Goal: Check status: Check status

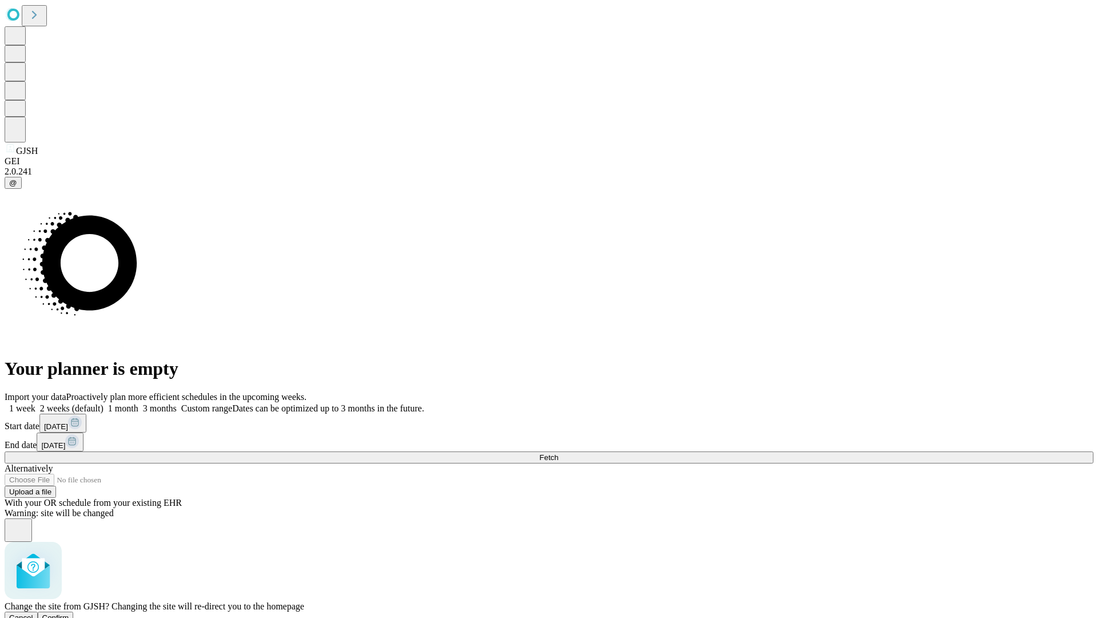
click at [69, 613] on span "Confirm" at bounding box center [55, 617] width 27 height 9
click at [138, 403] on label "1 month" at bounding box center [121, 408] width 35 height 10
click at [558, 453] on span "Fetch" at bounding box center [548, 457] width 19 height 9
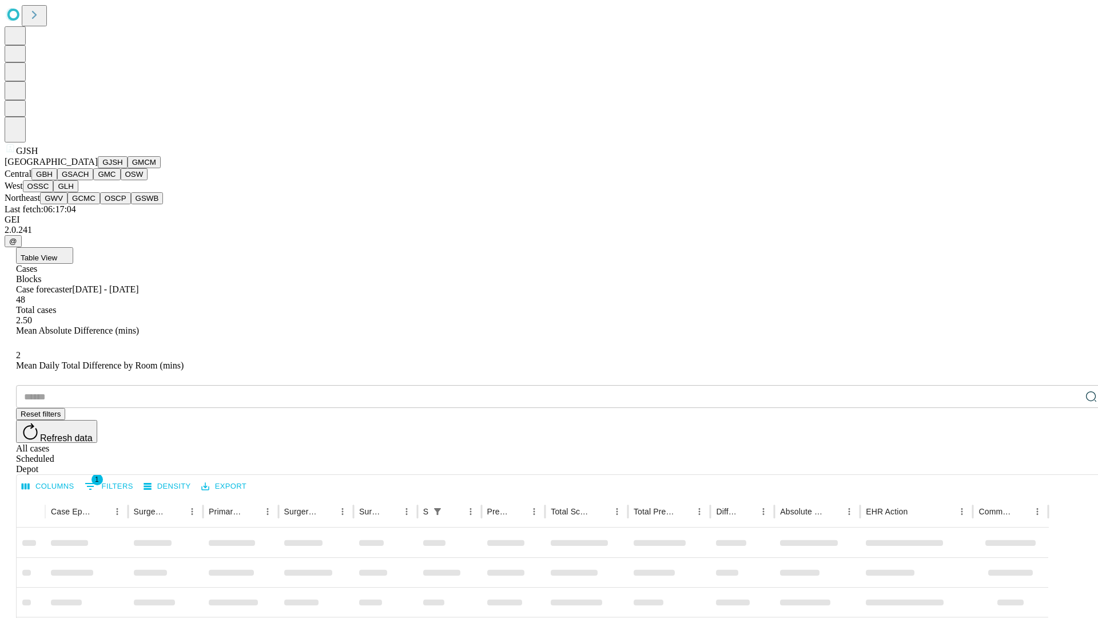
click at [128, 168] on button "GMCM" at bounding box center [144, 162] width 33 height 12
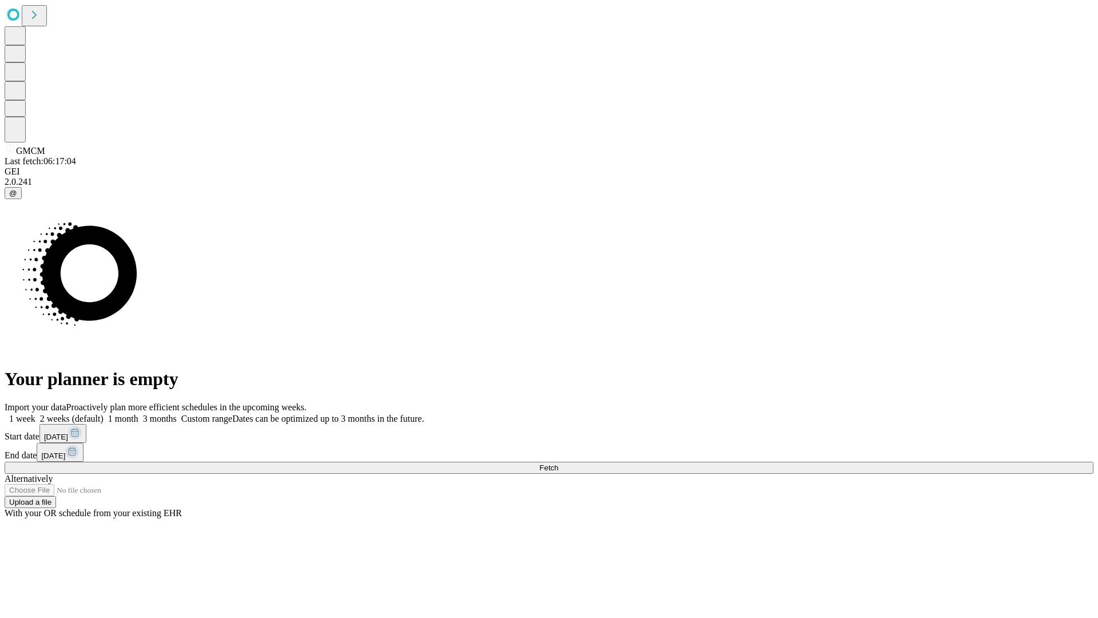
click at [138, 414] on label "1 month" at bounding box center [121, 419] width 35 height 10
click at [558, 463] on span "Fetch" at bounding box center [548, 467] width 19 height 9
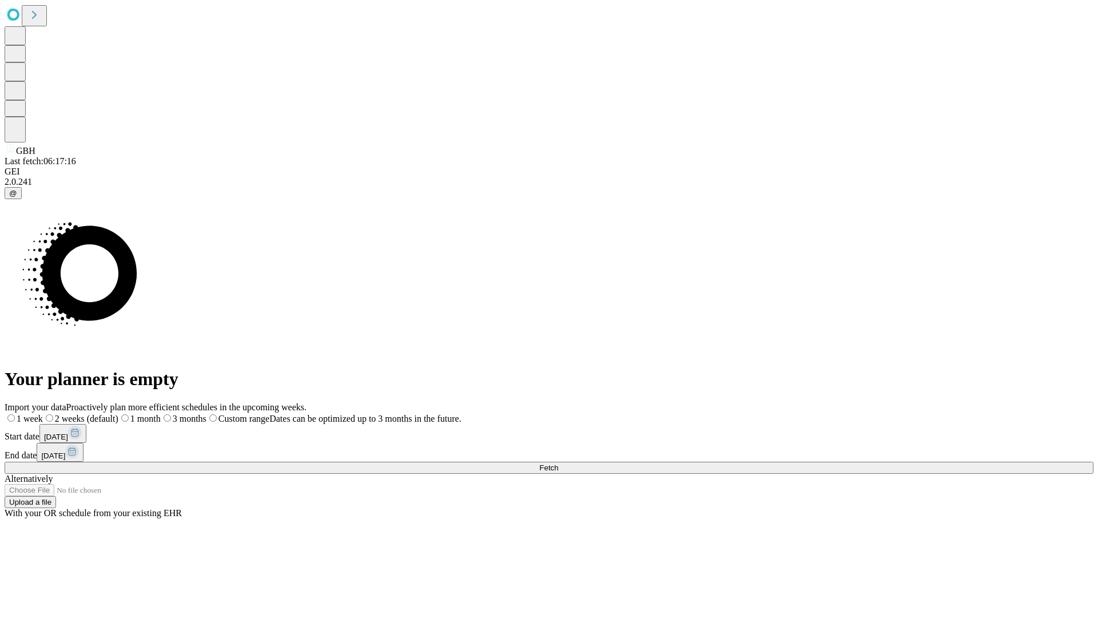
click at [558, 463] on span "Fetch" at bounding box center [548, 467] width 19 height 9
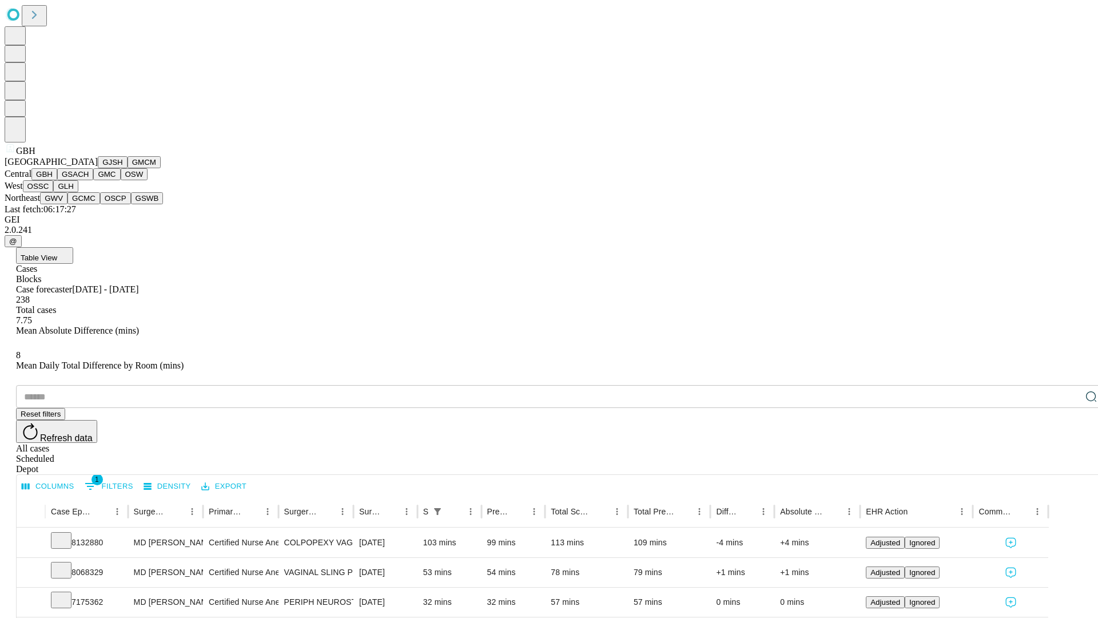
click at [89, 180] on button "GSACH" at bounding box center [75, 174] width 36 height 12
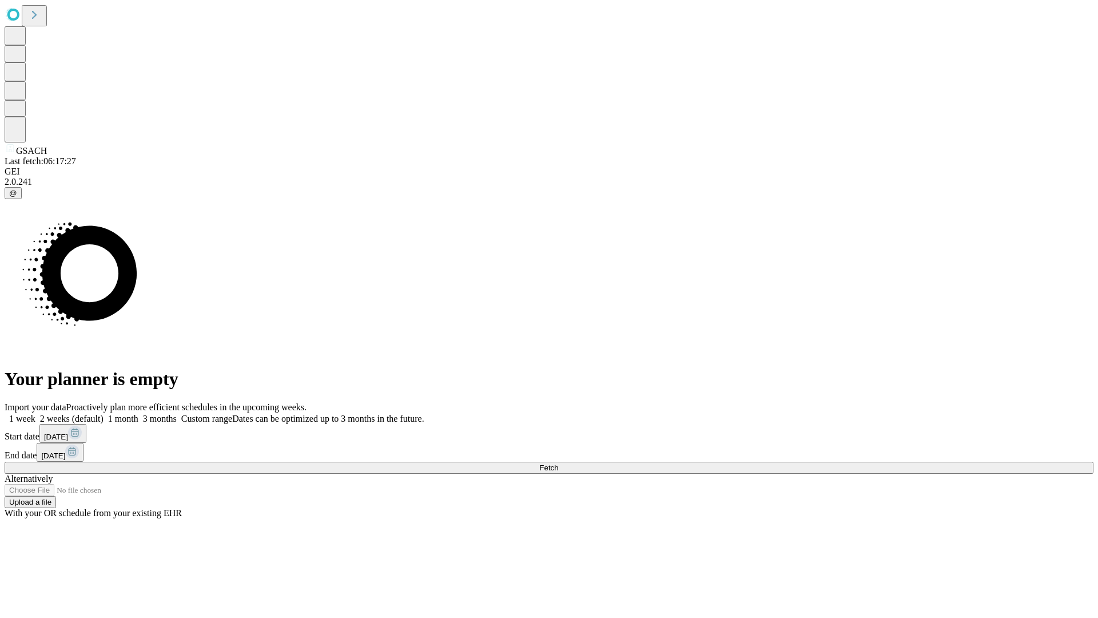
click at [138, 414] on label "1 month" at bounding box center [121, 419] width 35 height 10
click at [558, 463] on span "Fetch" at bounding box center [548, 467] width 19 height 9
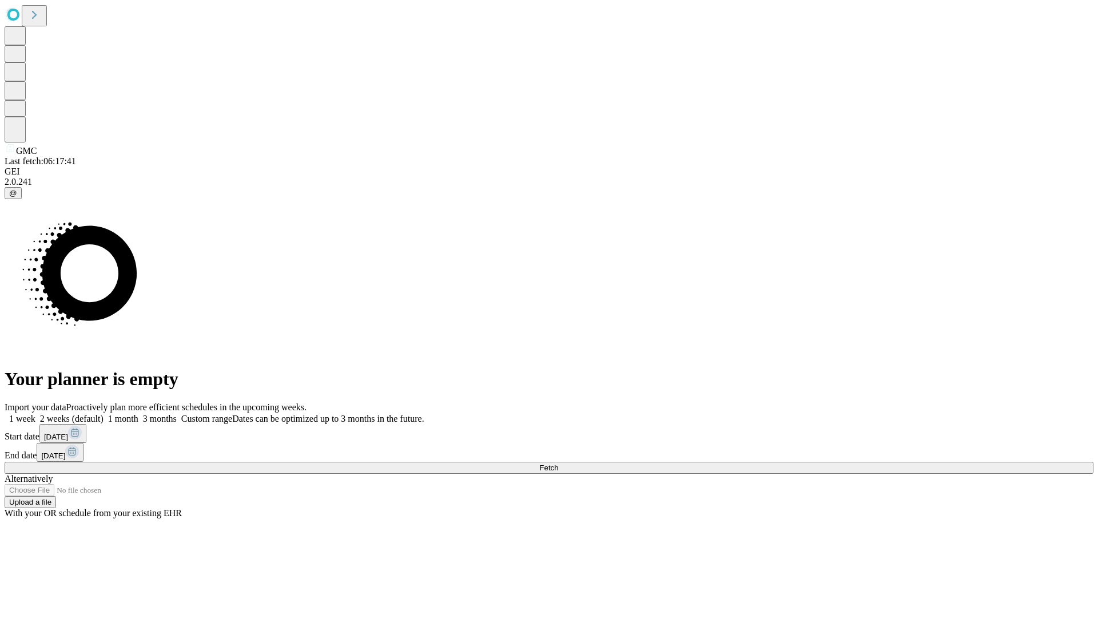
click at [138, 414] on label "1 month" at bounding box center [121, 419] width 35 height 10
click at [558, 463] on span "Fetch" at bounding box center [548, 467] width 19 height 9
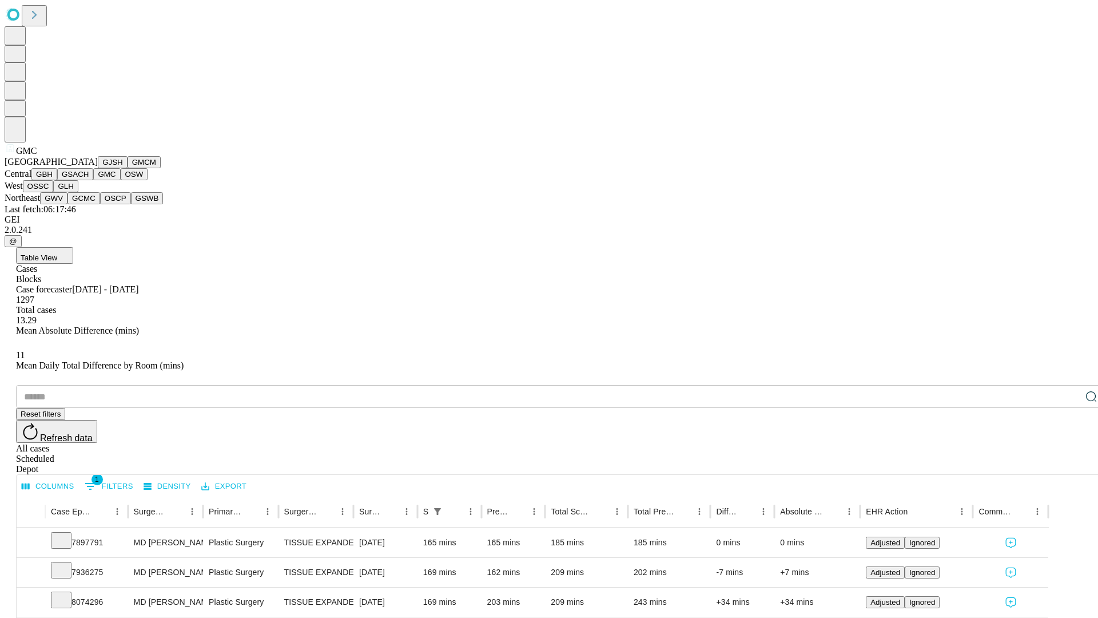
click at [121, 180] on button "OSW" at bounding box center [134, 174] width 27 height 12
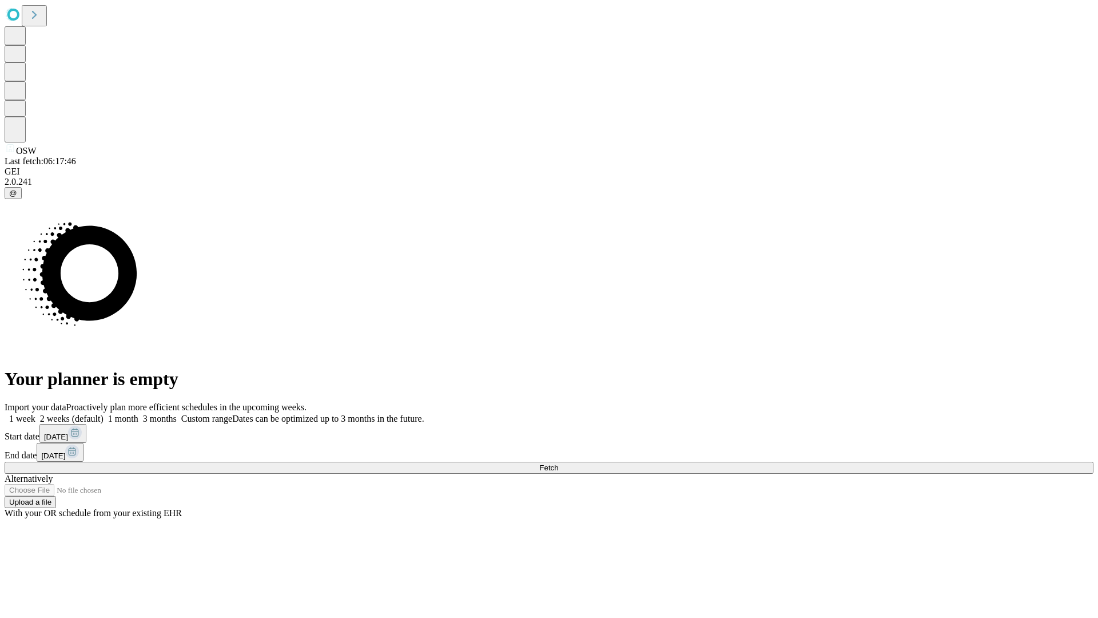
click at [138, 414] on label "1 month" at bounding box center [121, 419] width 35 height 10
click at [558, 463] on span "Fetch" at bounding box center [548, 467] width 19 height 9
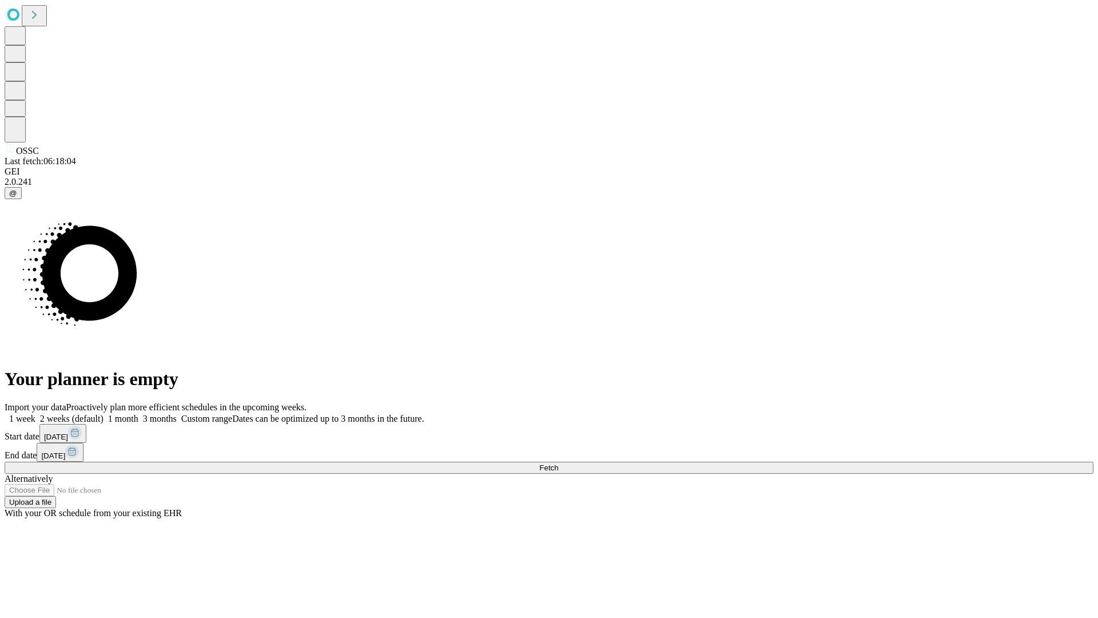
click at [138, 414] on label "1 month" at bounding box center [121, 419] width 35 height 10
click at [558, 463] on span "Fetch" at bounding box center [548, 467] width 19 height 9
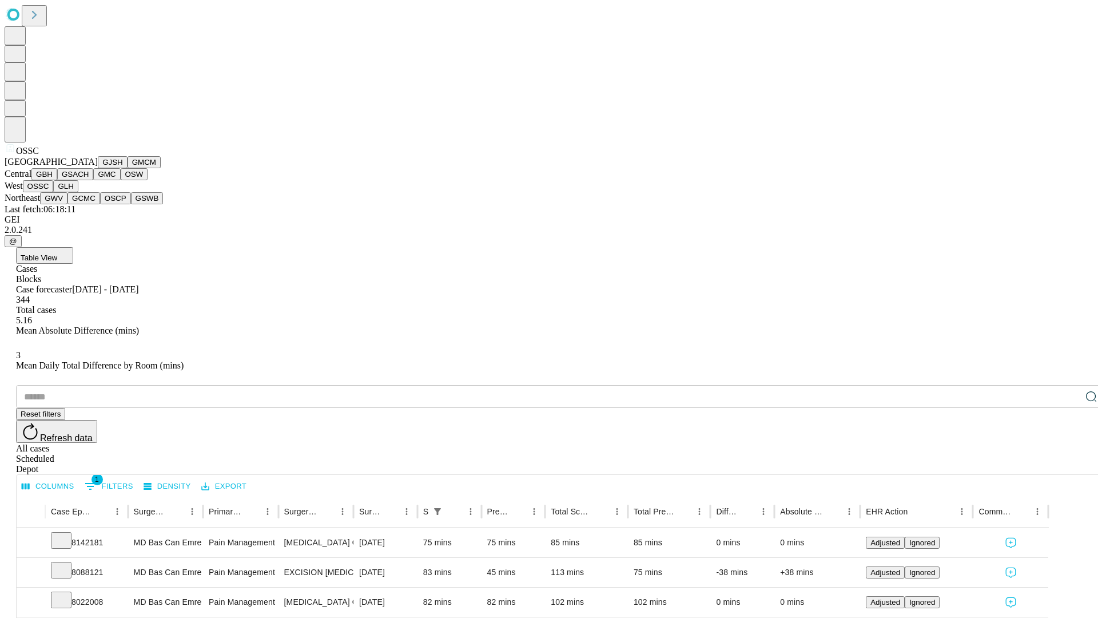
click at [78, 192] on button "GLH" at bounding box center [65, 186] width 25 height 12
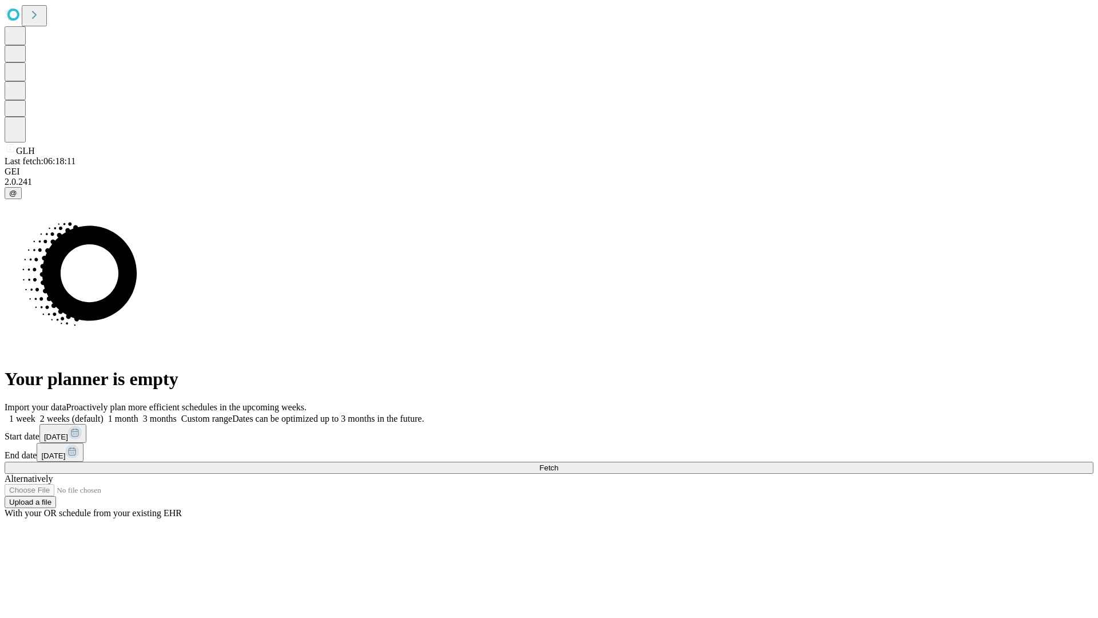
click at [138, 414] on label "1 month" at bounding box center [121, 419] width 35 height 10
click at [558, 463] on span "Fetch" at bounding box center [548, 467] width 19 height 9
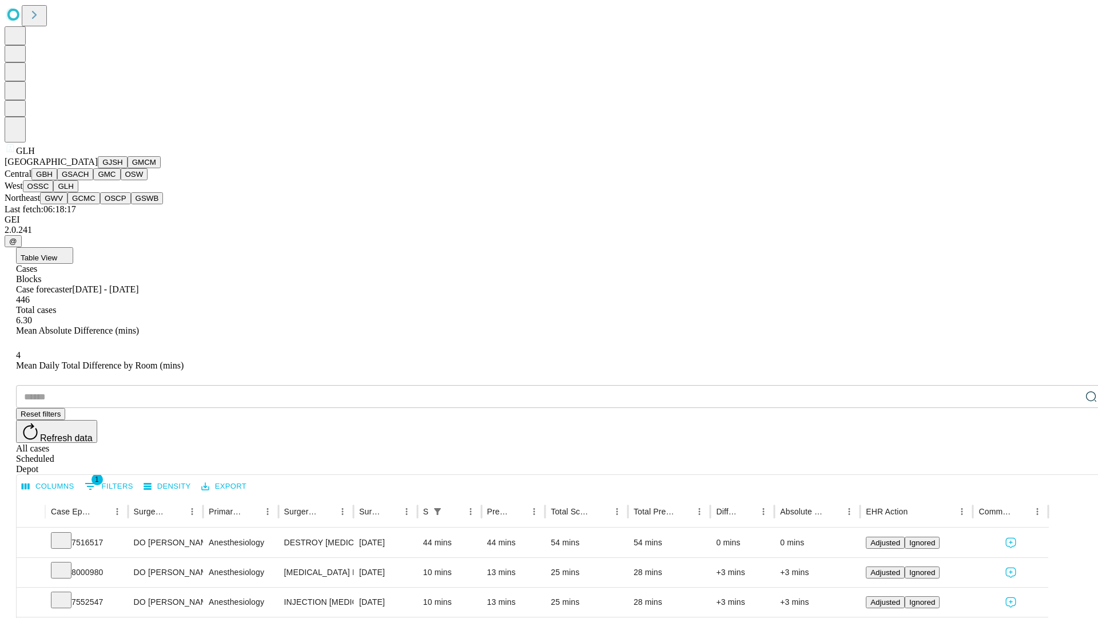
click at [67, 204] on button "GWV" at bounding box center [53, 198] width 27 height 12
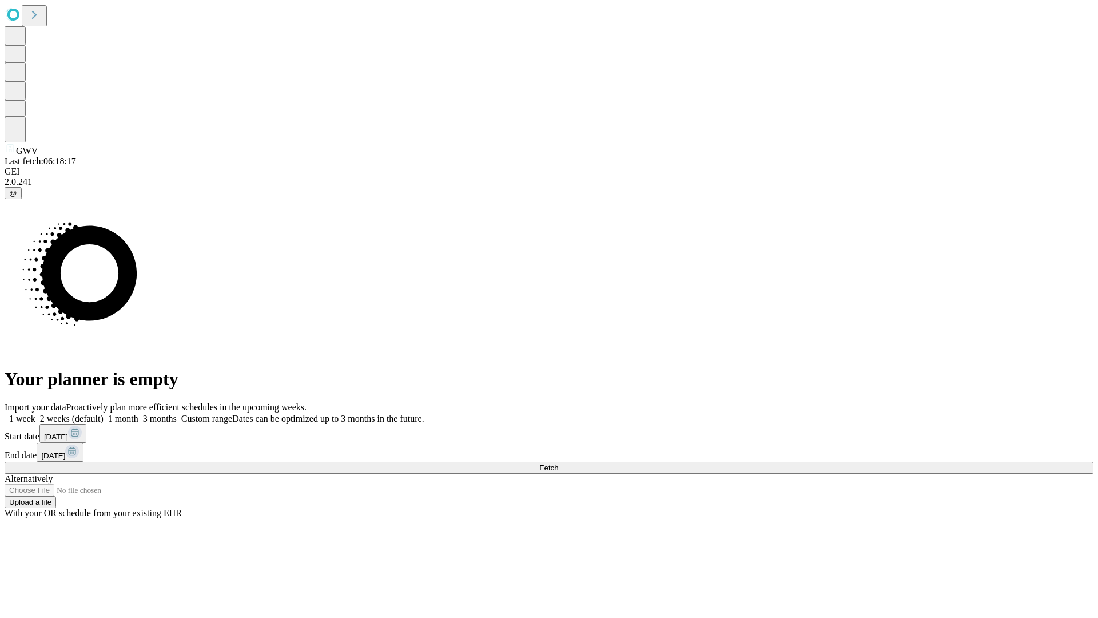
click at [138, 414] on label "1 month" at bounding box center [121, 419] width 35 height 10
click at [558, 463] on span "Fetch" at bounding box center [548, 467] width 19 height 9
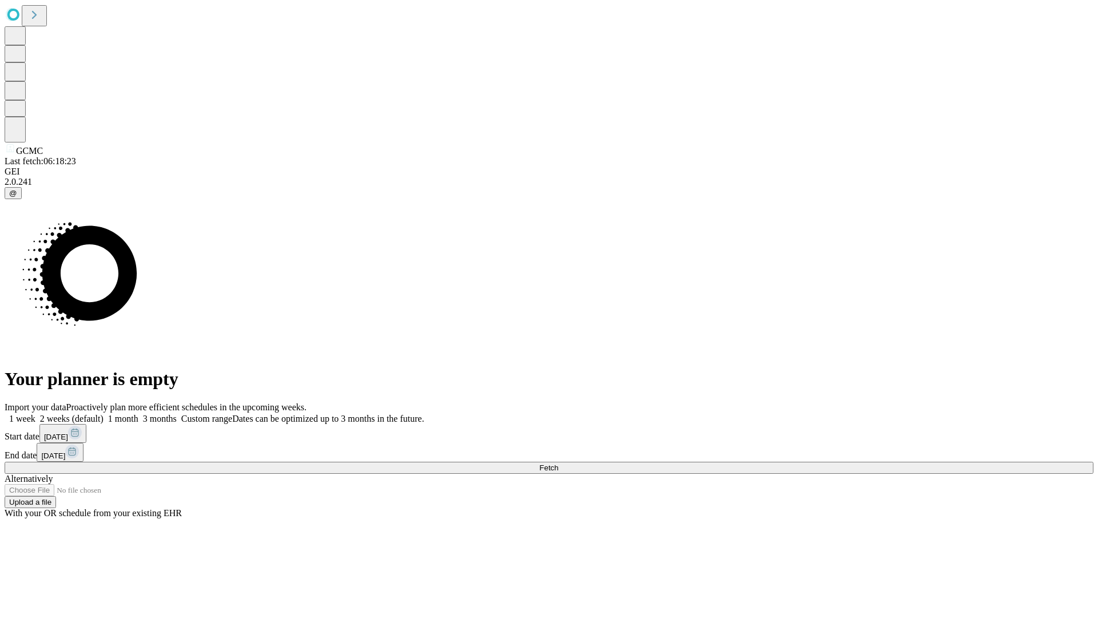
click at [138, 414] on label "1 month" at bounding box center [121, 419] width 35 height 10
click at [558, 463] on span "Fetch" at bounding box center [548, 467] width 19 height 9
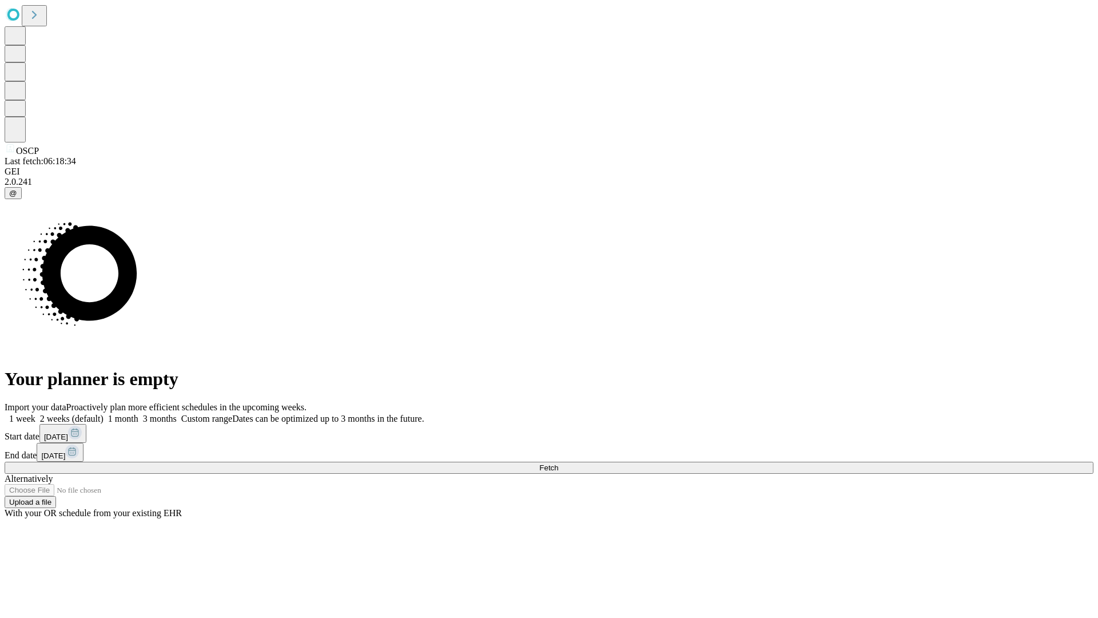
click at [138, 414] on label "1 month" at bounding box center [121, 419] width 35 height 10
click at [558, 463] on span "Fetch" at bounding box center [548, 467] width 19 height 9
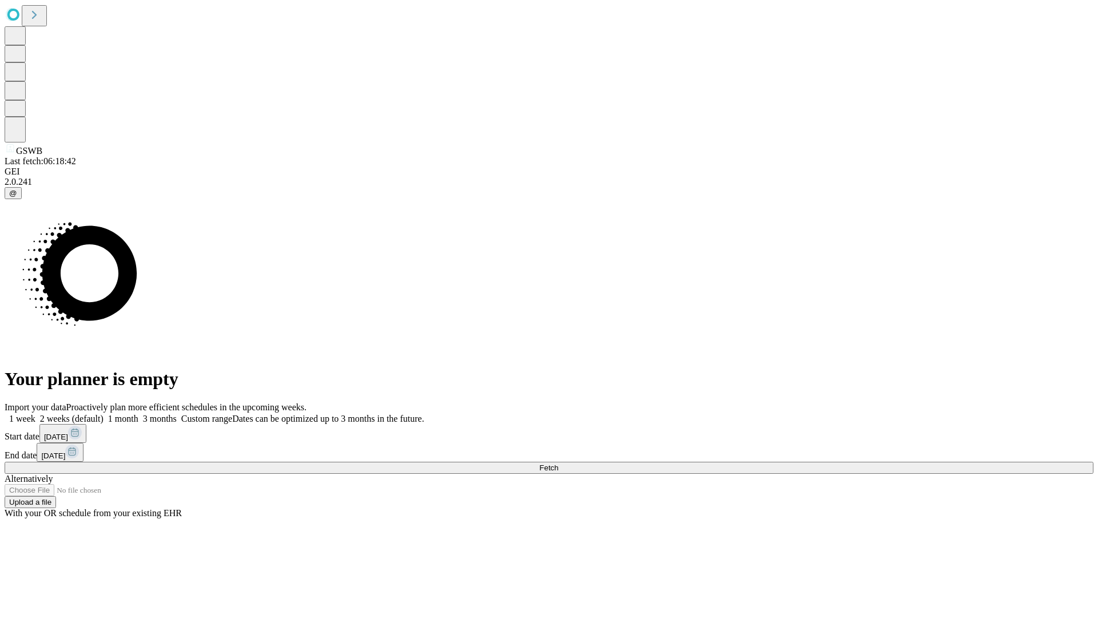
click at [138, 414] on label "1 month" at bounding box center [121, 419] width 35 height 10
click at [558, 463] on span "Fetch" at bounding box center [548, 467] width 19 height 9
